Goal: Information Seeking & Learning: Learn about a topic

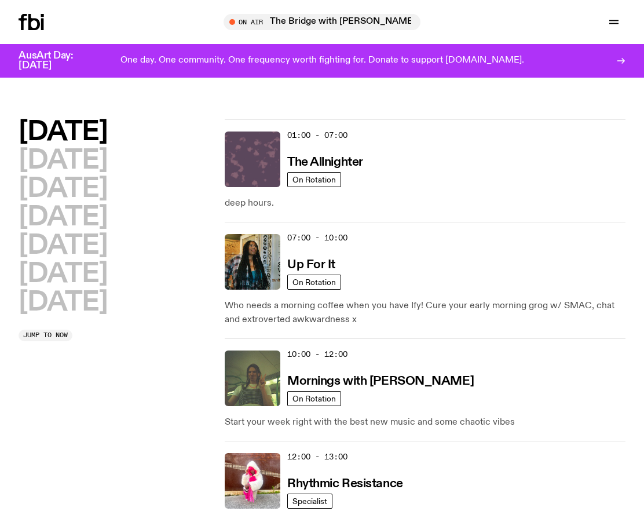
click at [269, 171] on img at bounding box center [253, 159] width 56 height 56
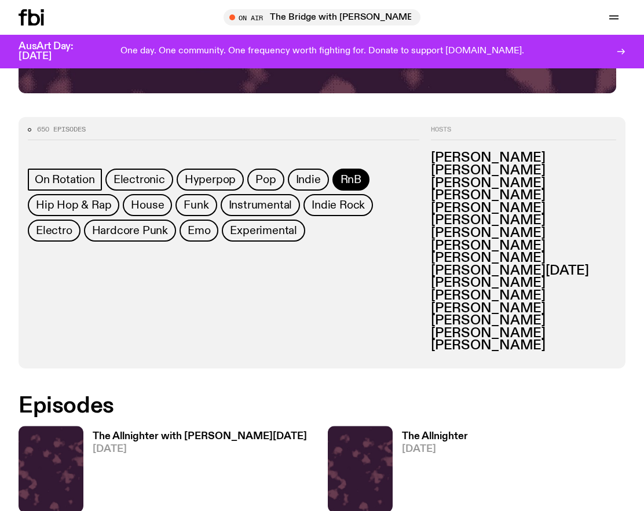
scroll to position [551, 0]
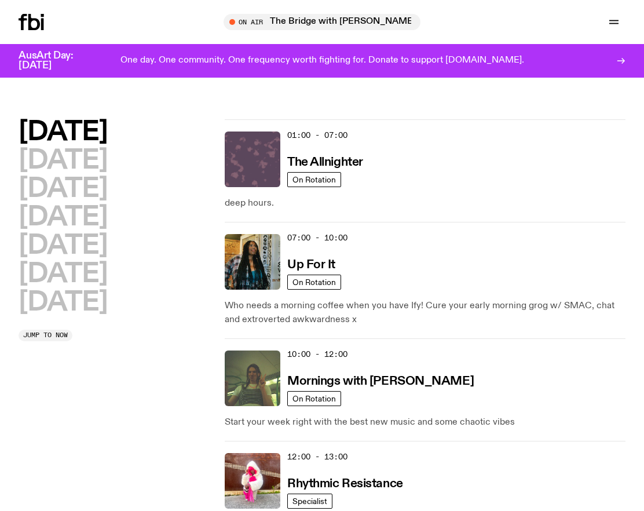
click at [280, 178] on img at bounding box center [253, 159] width 56 height 56
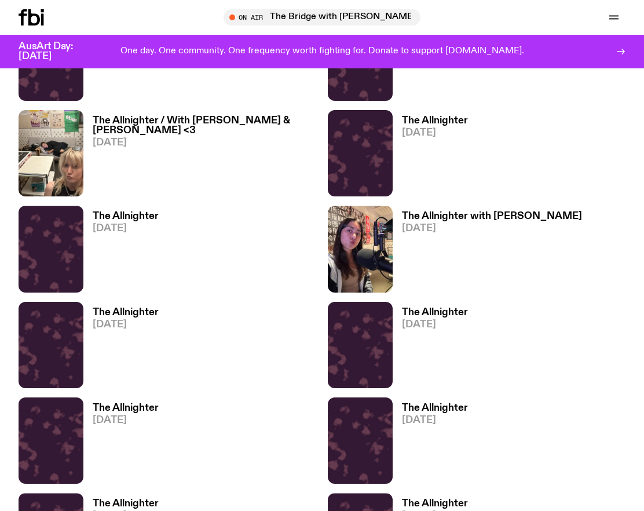
scroll to position [940, 0]
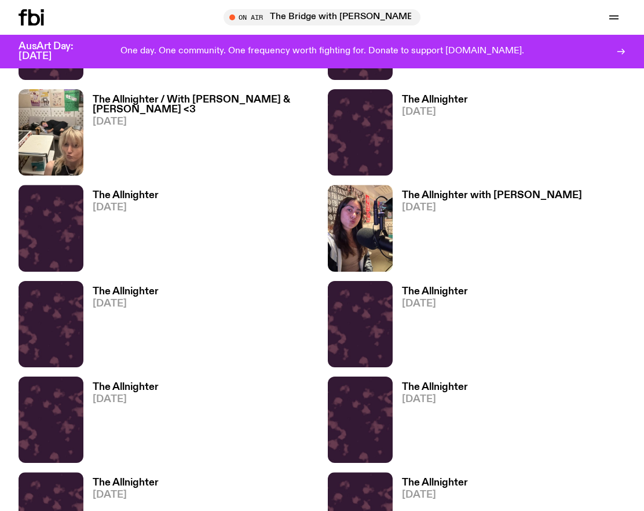
click at [127, 200] on h3 "The Allnighter" at bounding box center [126, 196] width 66 height 10
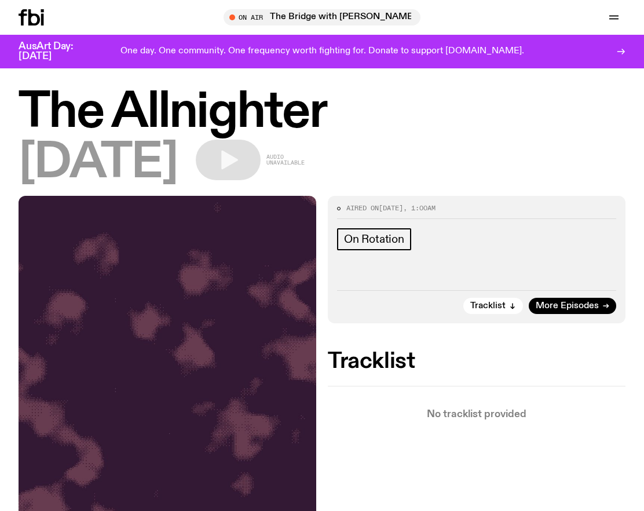
scroll to position [134, 0]
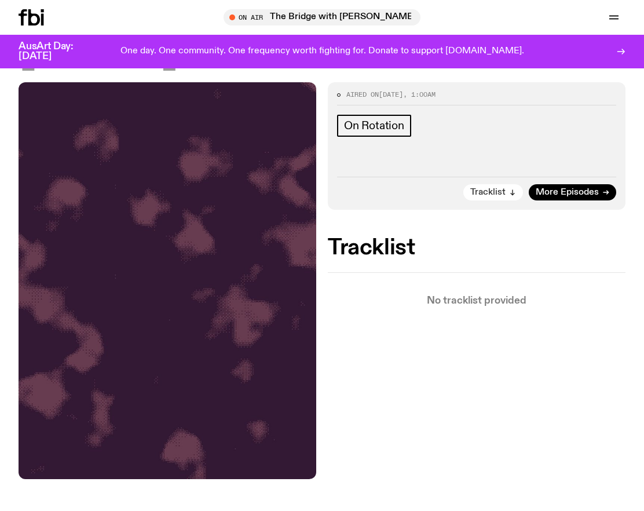
click at [478, 197] on span "Tracklist" at bounding box center [487, 192] width 35 height 9
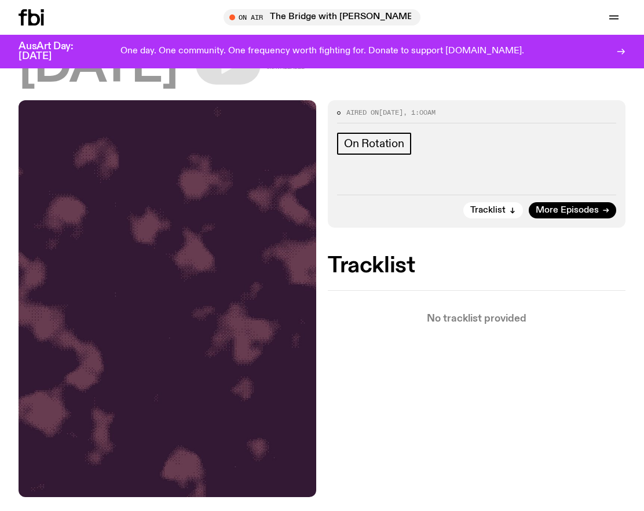
scroll to position [114, 0]
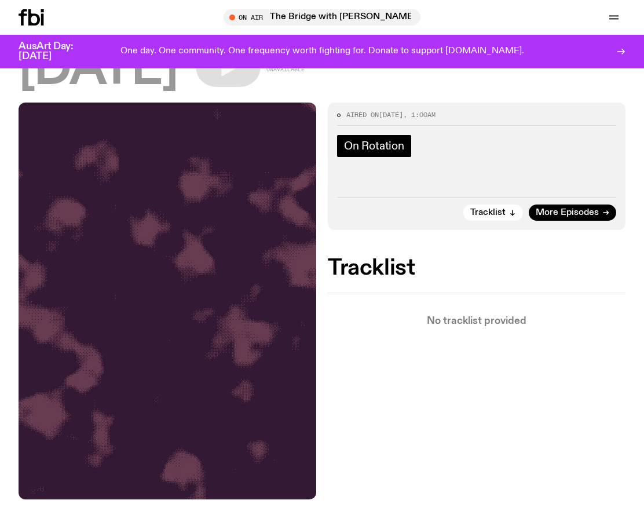
click at [376, 152] on span "On Rotation" at bounding box center [374, 146] width 60 height 13
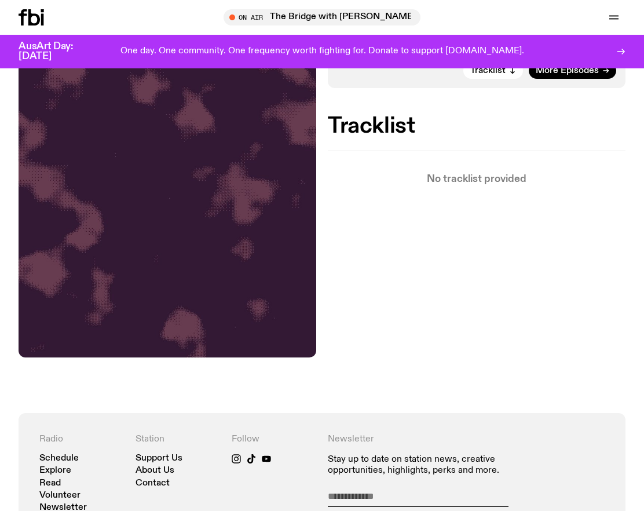
scroll to position [241, 0]
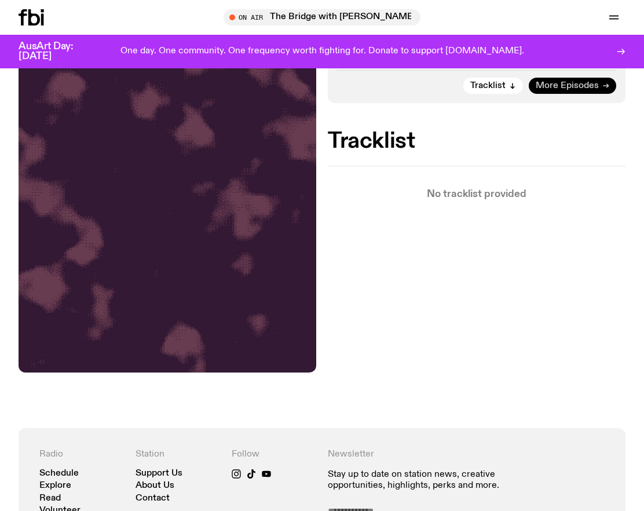
click at [562, 90] on span "More Episodes" at bounding box center [567, 86] width 63 height 9
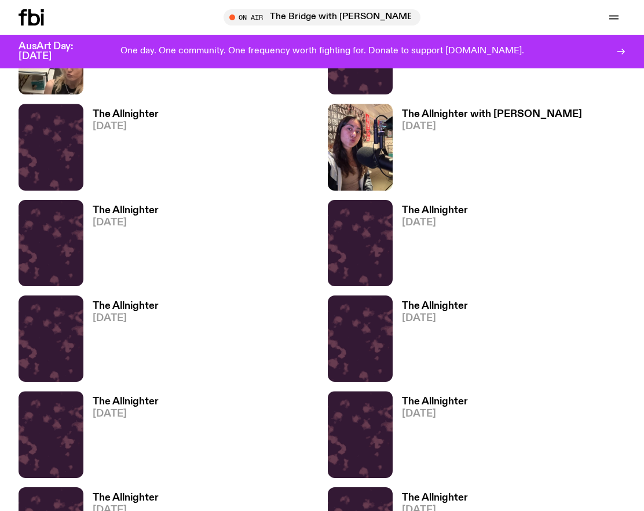
scroll to position [1023, 0]
